Goal: Go to known website: Access a specific website the user already knows

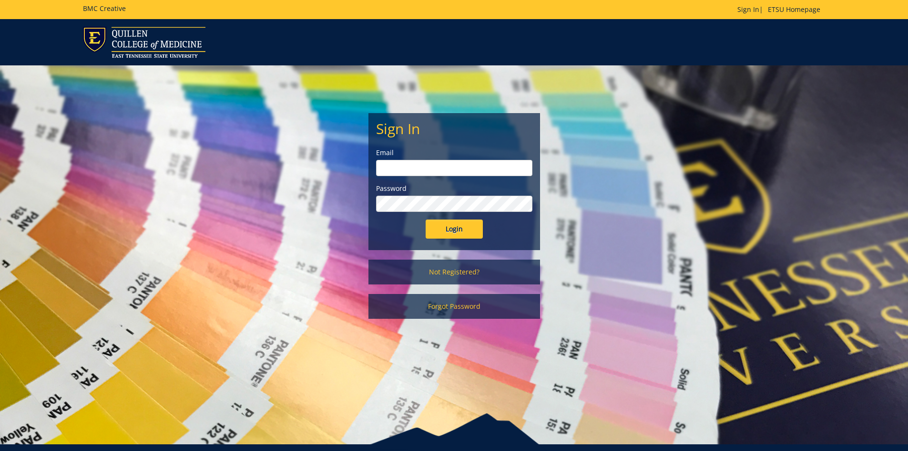
type input "[EMAIL_ADDRESS][DOMAIN_NAME]"
click at [462, 219] on form "Sign In Email [EMAIL_ADDRESS][DOMAIN_NAME] Password Login" at bounding box center [454, 180] width 156 height 118
click at [470, 232] on input "Login" at bounding box center [454, 228] width 57 height 19
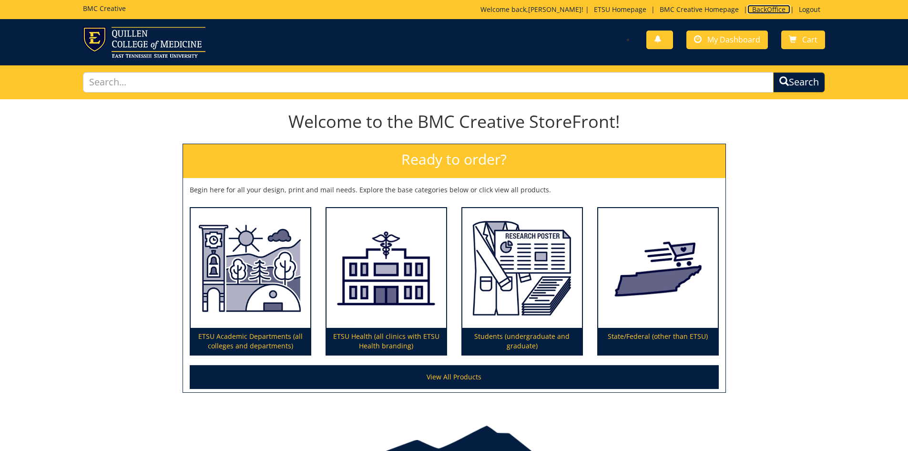
click at [761, 5] on link "BackOffice" at bounding box center [769, 9] width 43 height 9
